Goal: Understand process/instructions: Learn how to perform a task or action

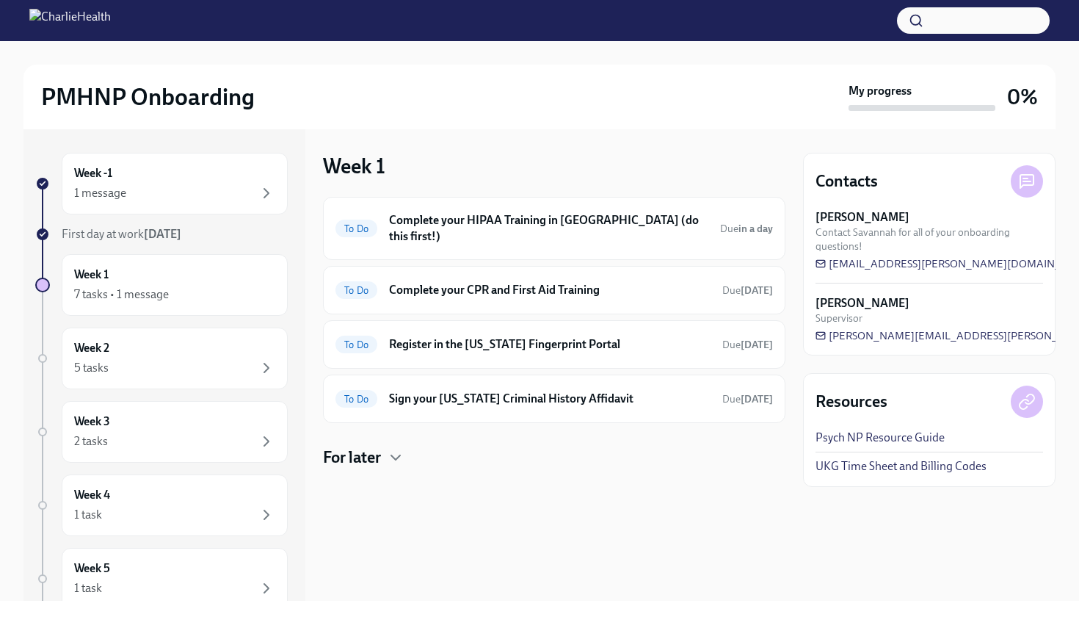
click at [361, 450] on h4 "For later" at bounding box center [352, 457] width 58 height 22
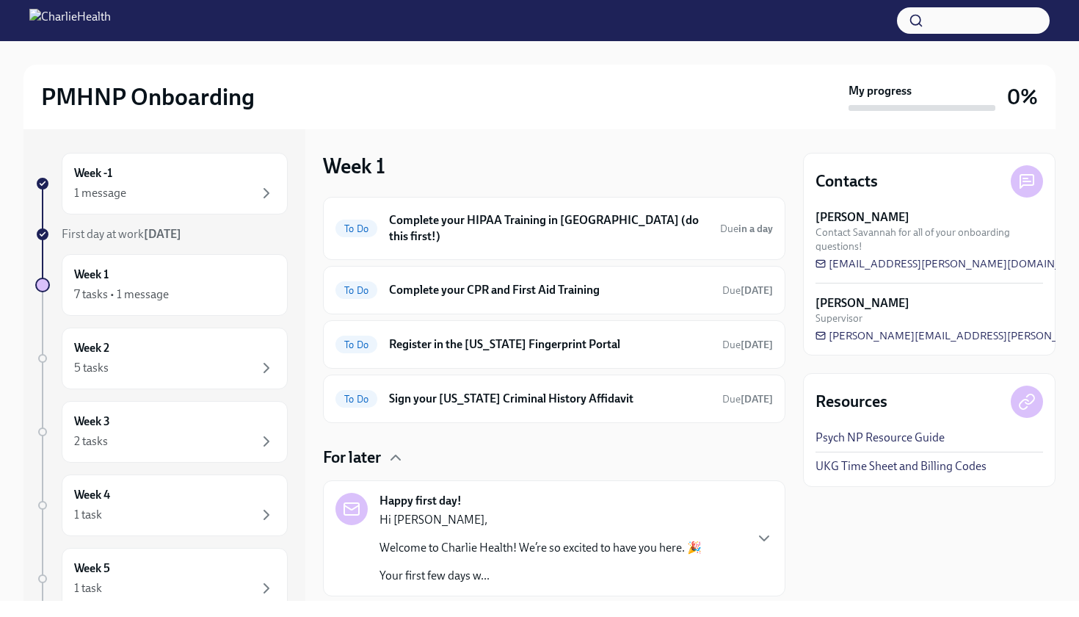
click at [528, 512] on p "Hi [PERSON_NAME]," at bounding box center [540, 520] width 322 height 16
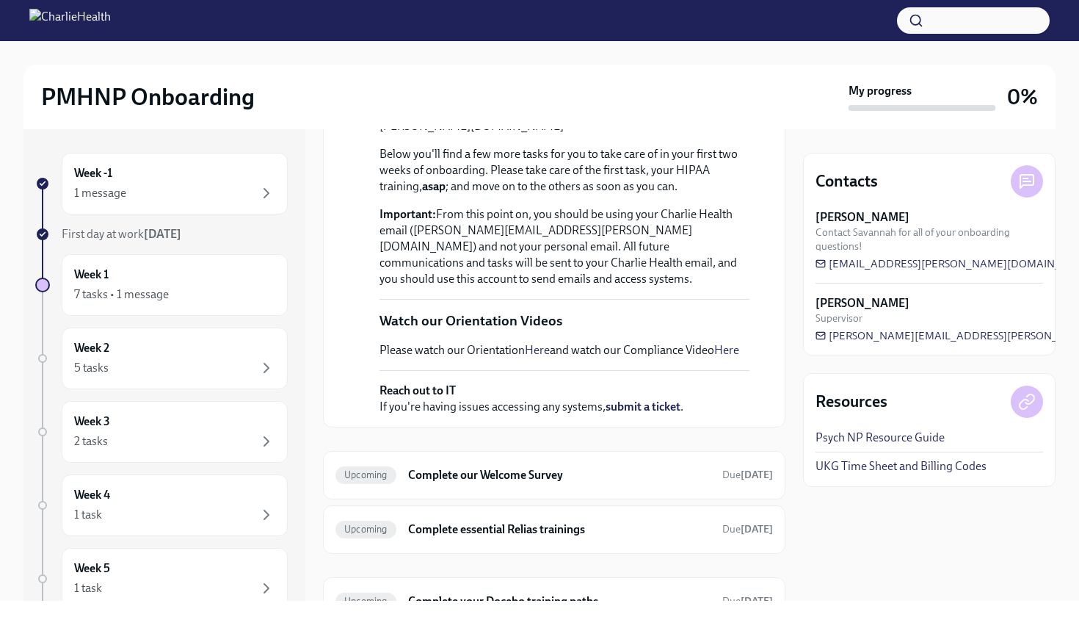
scroll to position [686, 0]
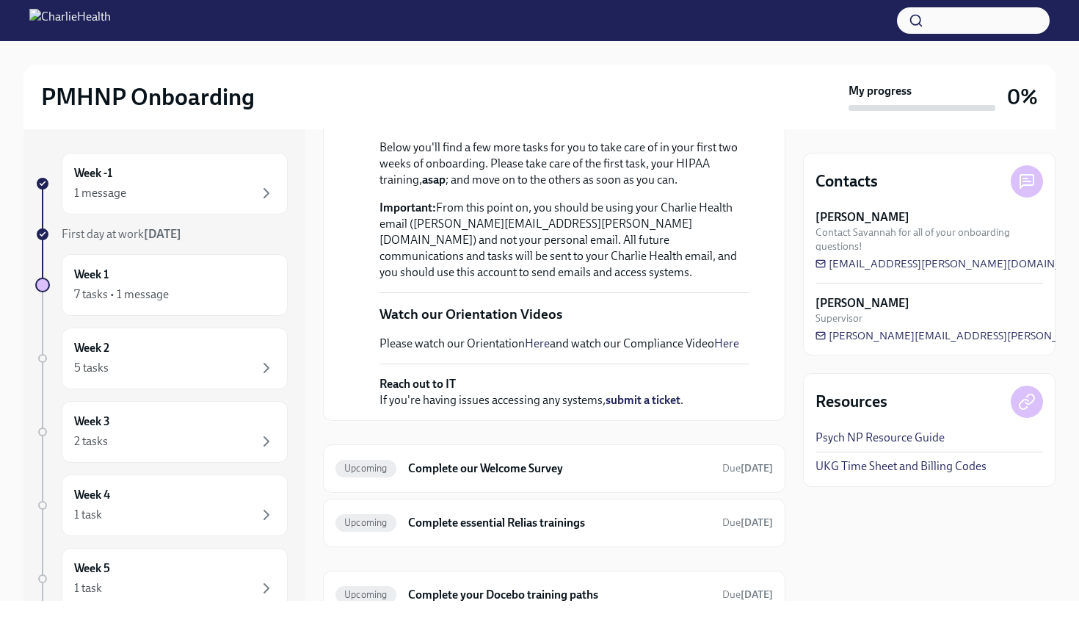
click at [535, 350] on link "Here" at bounding box center [537, 343] width 25 height 14
click at [662, 352] on p "Please watch our Orientation Here and watch our Compliance Video Here" at bounding box center [559, 343] width 360 height 16
click at [729, 350] on link "Here" at bounding box center [726, 343] width 25 height 14
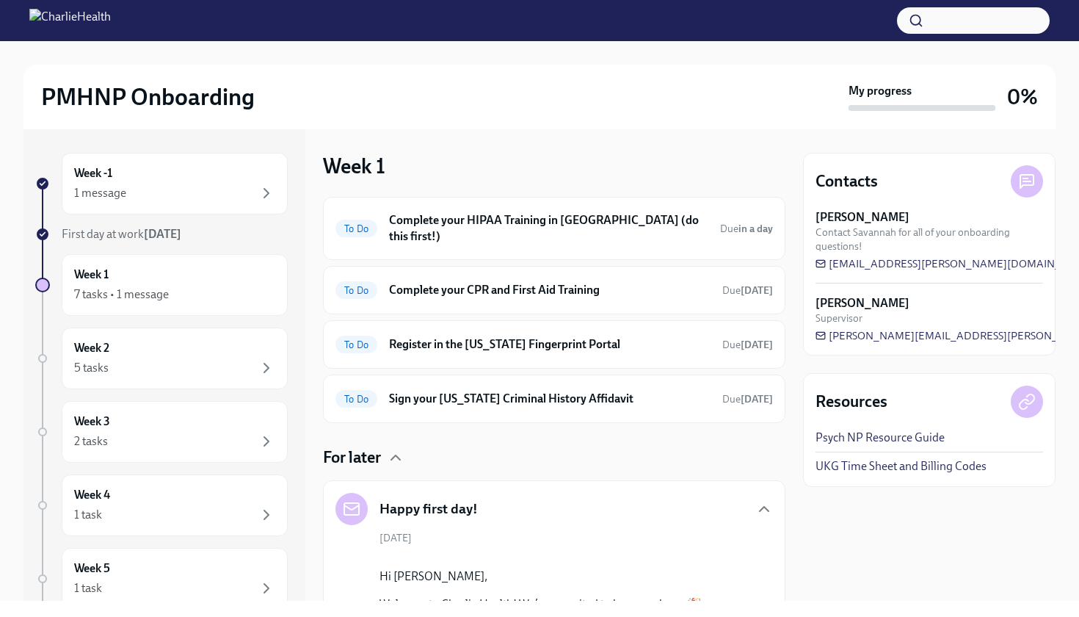
scroll to position [0, 0]
click at [369, 449] on h4 "For later" at bounding box center [352, 457] width 58 height 22
click at [573, 220] on h6 "Complete your HIPAA Training in [GEOGRAPHIC_DATA] (do this first!)" at bounding box center [548, 228] width 319 height 32
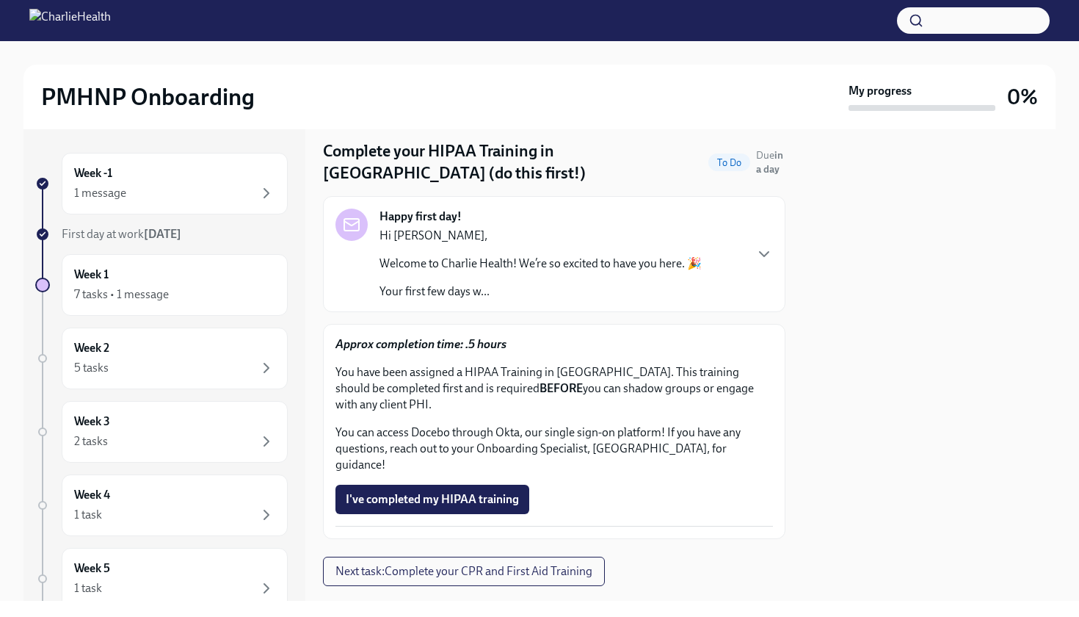
click at [595, 275] on div "Hi [PERSON_NAME], Welcome to Charlie Health! We’re so excited to have you here.…" at bounding box center [540, 264] width 322 height 72
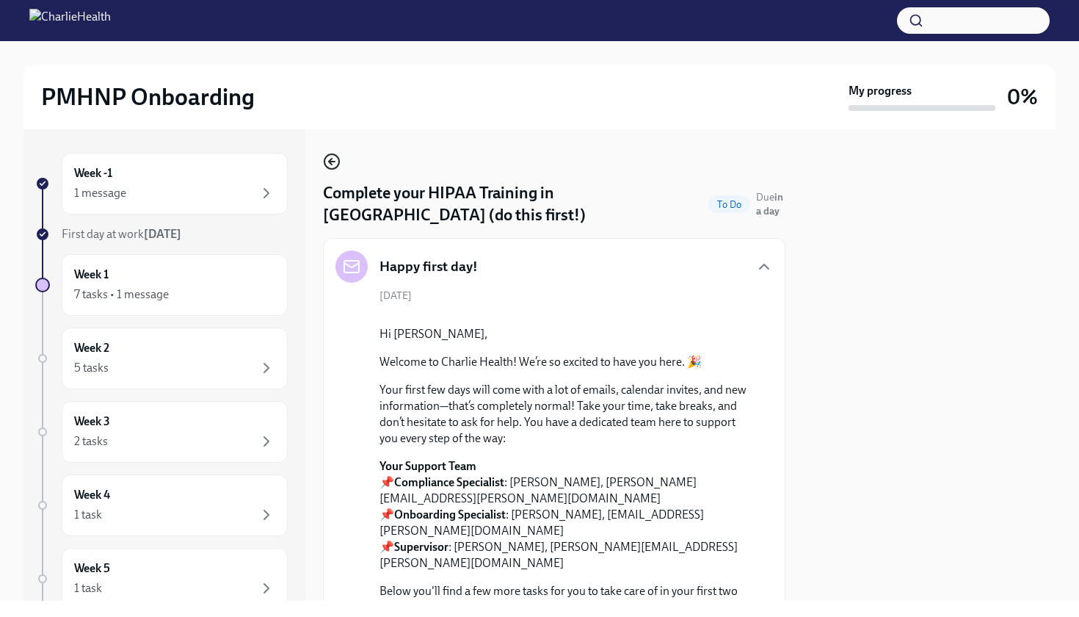
click at [336, 161] on icon "button" at bounding box center [332, 162] width 18 height 18
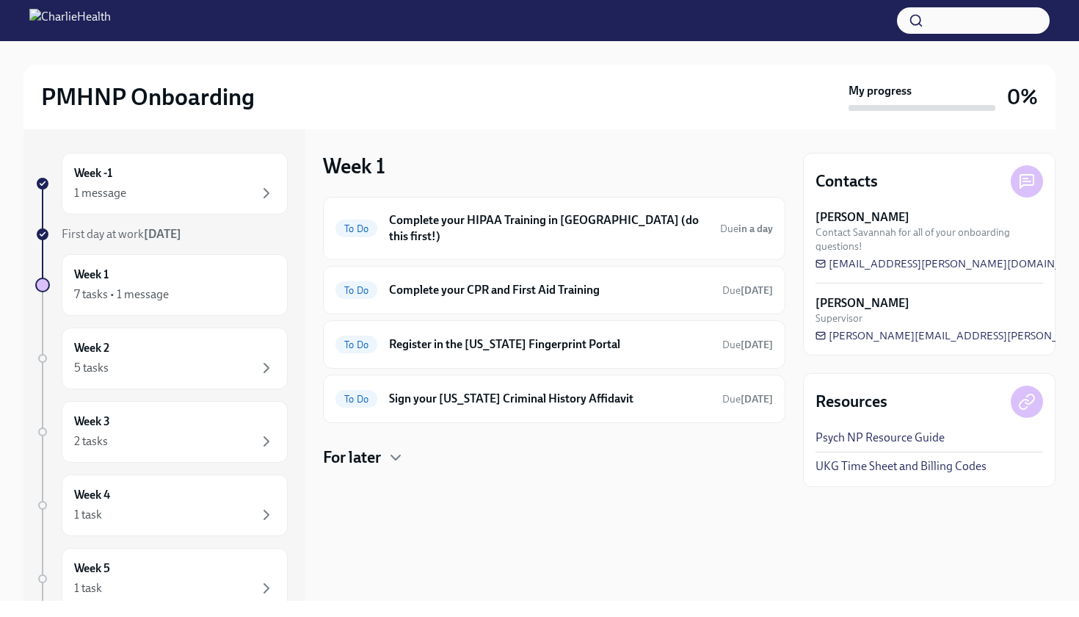
click at [385, 446] on div "For later" at bounding box center [554, 457] width 462 height 22
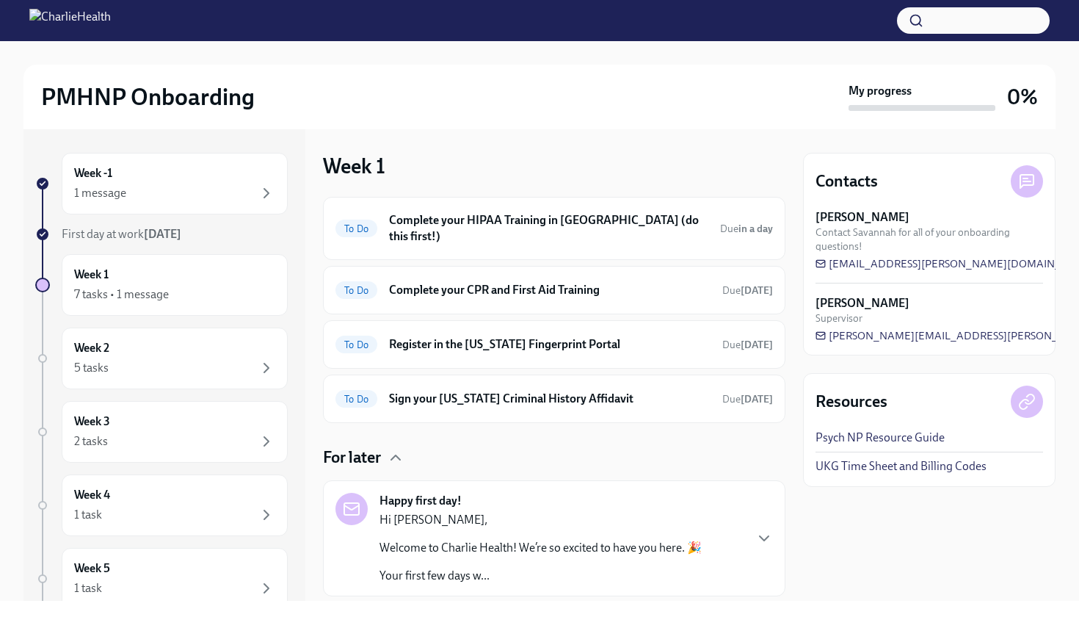
click at [385, 446] on div "For later" at bounding box center [554, 457] width 462 height 22
